Goal: Transaction & Acquisition: Purchase product/service

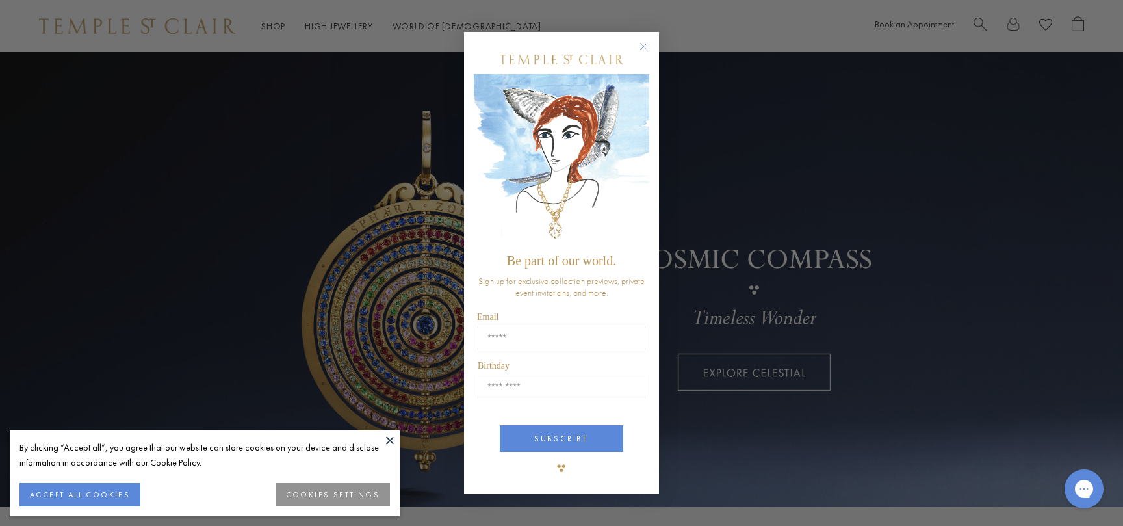
click at [739, 241] on div "Close dialog Be part of our world. Sign up for exclusive collection previews, p…" at bounding box center [561, 263] width 1123 height 526
click at [644, 47] on circle "Close dialog" at bounding box center [644, 46] width 16 height 16
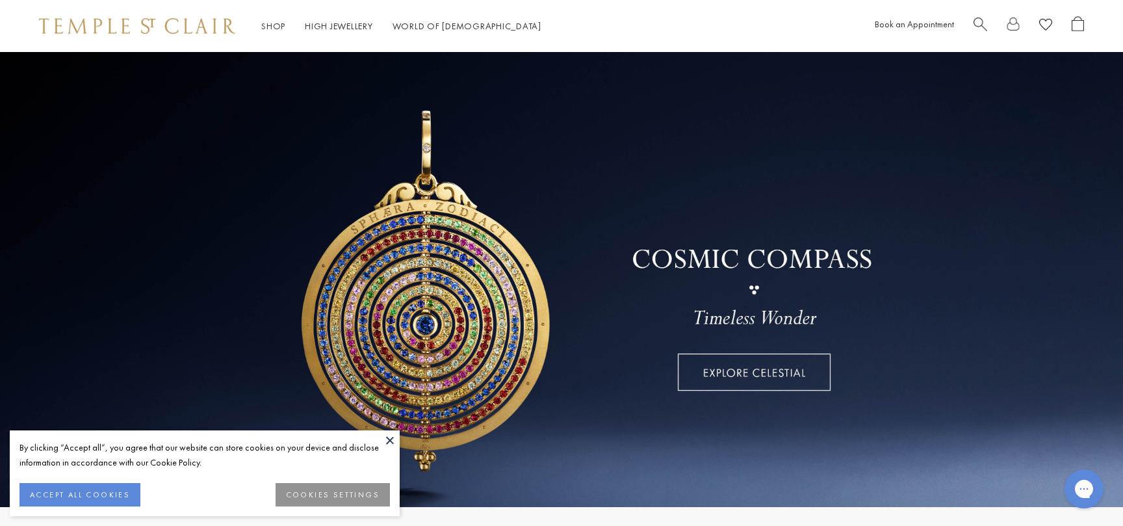
click at [99, 489] on button "ACCEPT ALL COOKIES" at bounding box center [79, 494] width 121 height 23
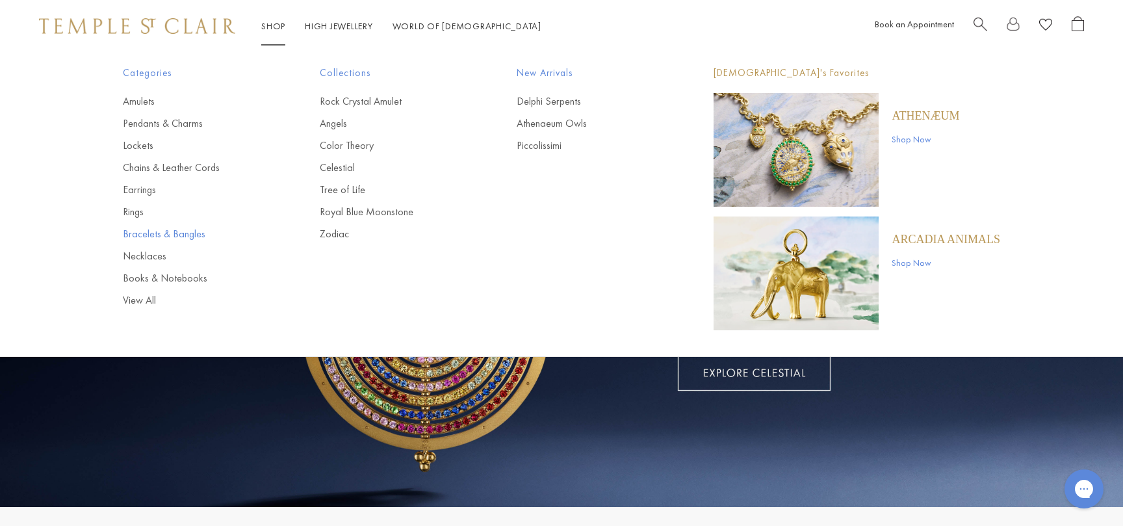
click at [158, 231] on link "Bracelets & Bangles" at bounding box center [195, 234] width 145 height 14
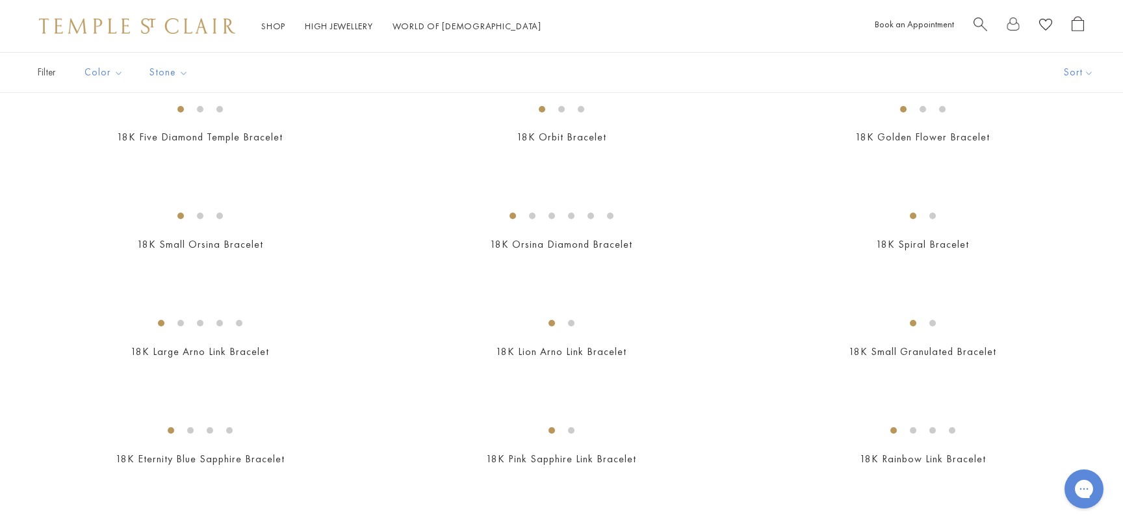
scroll to position [549, 0]
click at [0, 0] on img at bounding box center [0, 0] width 0 height 0
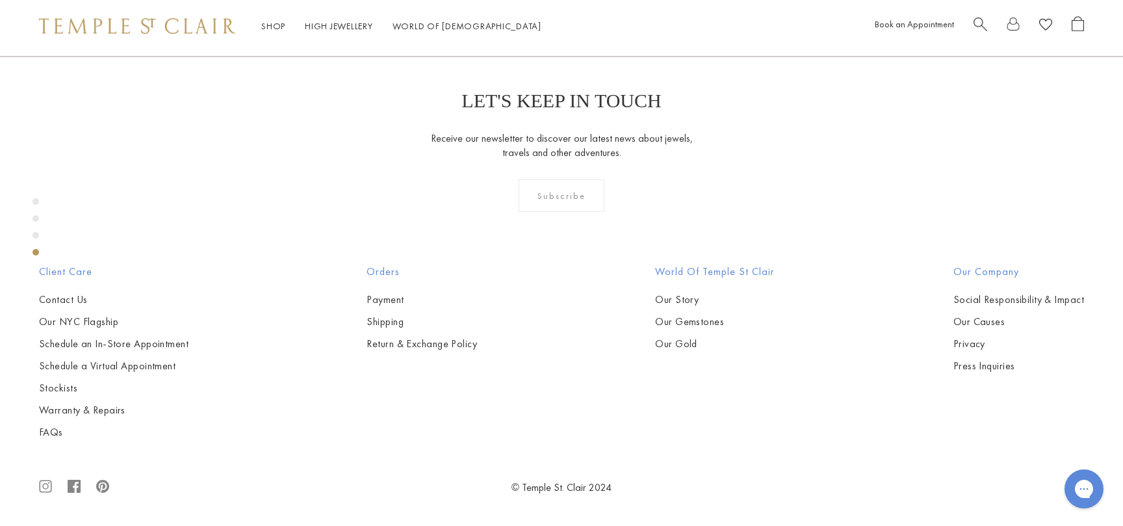
scroll to position [1537, 0]
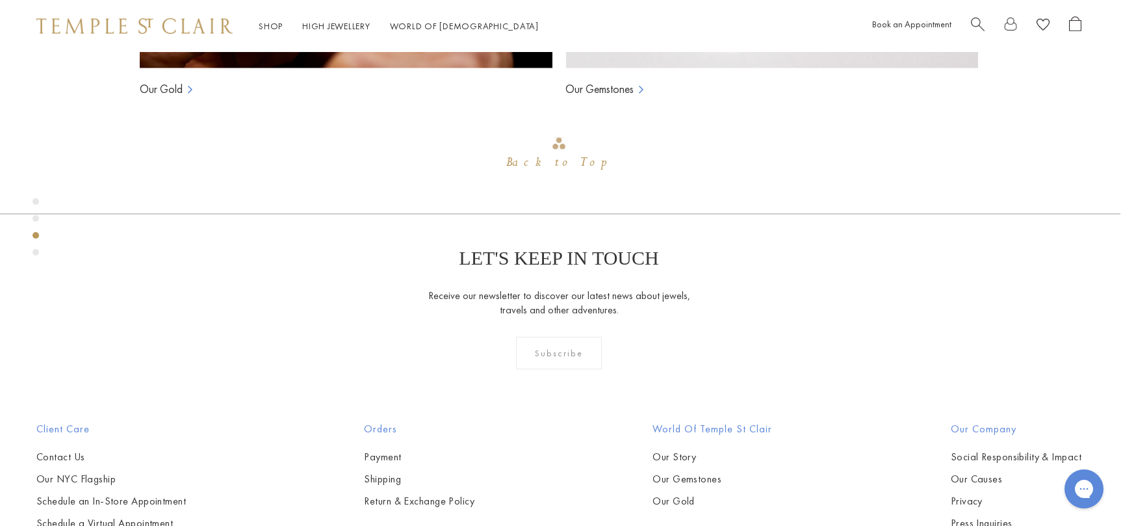
scroll to position [1266, 3]
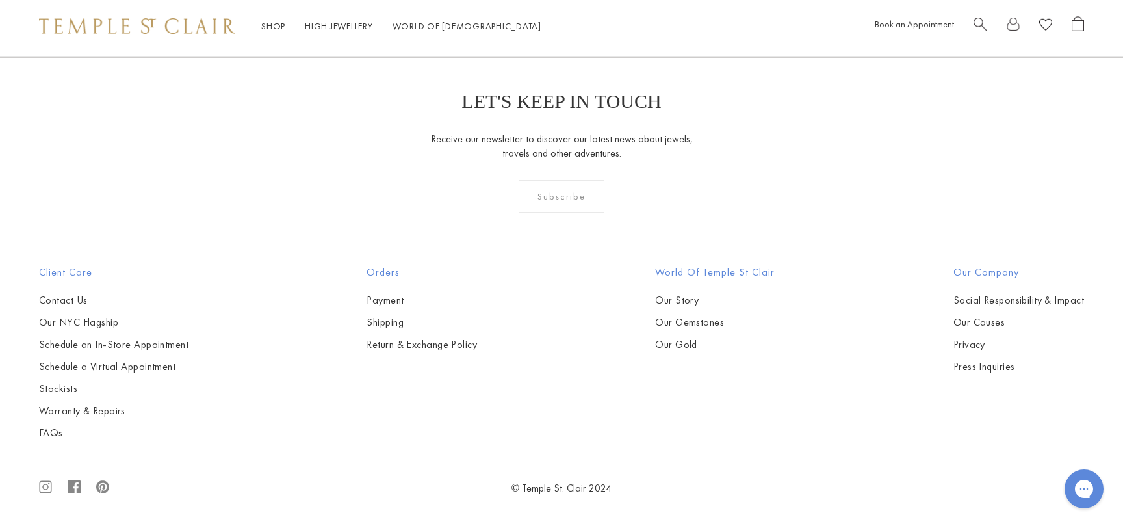
scroll to position [4360, 0]
click at [0, 0] on img at bounding box center [0, 0] width 0 height 0
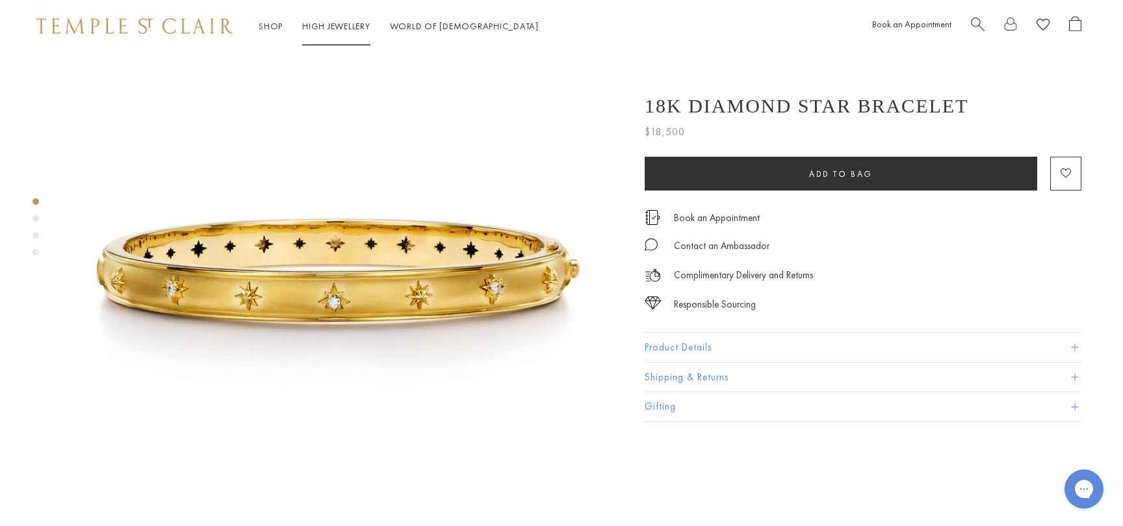
scroll to position [0, 3]
